Goal: Use online tool/utility: Use online tool/utility

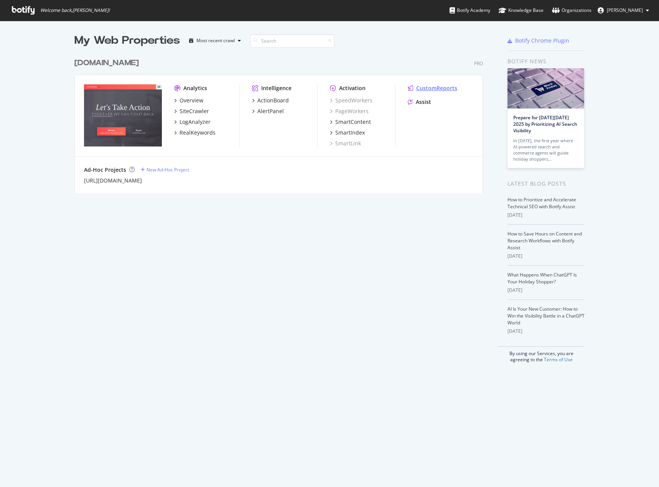
scroll to position [482, 648]
click at [418, 100] on div "Assist" at bounding box center [423, 102] width 15 height 8
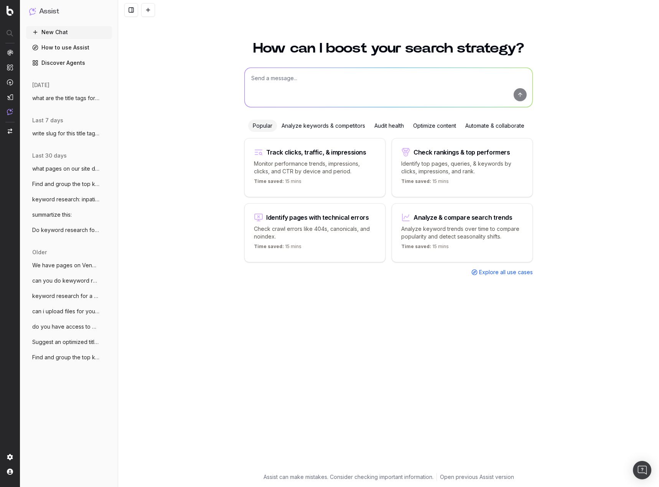
click at [437, 225] on p "Analyze keyword trends over time to compare popularity and detect seasonality s…" at bounding box center [462, 232] width 122 height 15
type textarea "Analyze search trends for:"
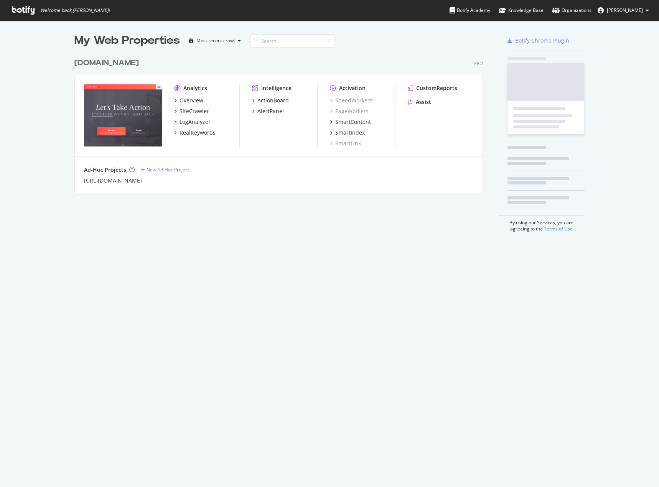
scroll to position [139, 409]
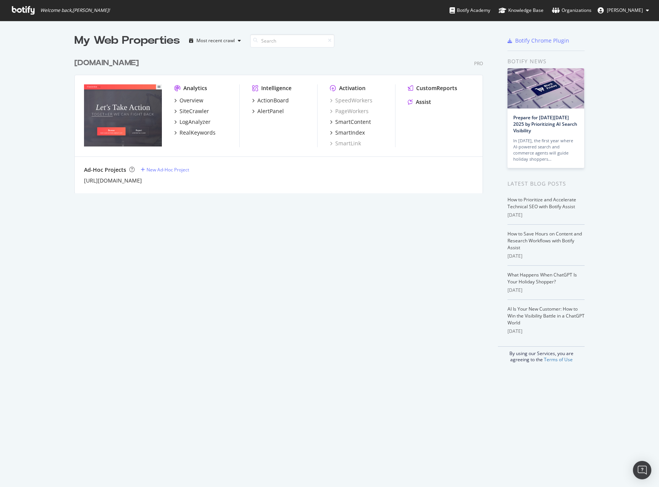
click at [369, 274] on div "My Web Properties Most recent crawl classaction.org Pro Analytics Overview Site…" at bounding box center [286, 198] width 424 height 330
